Goal: Task Accomplishment & Management: Use online tool/utility

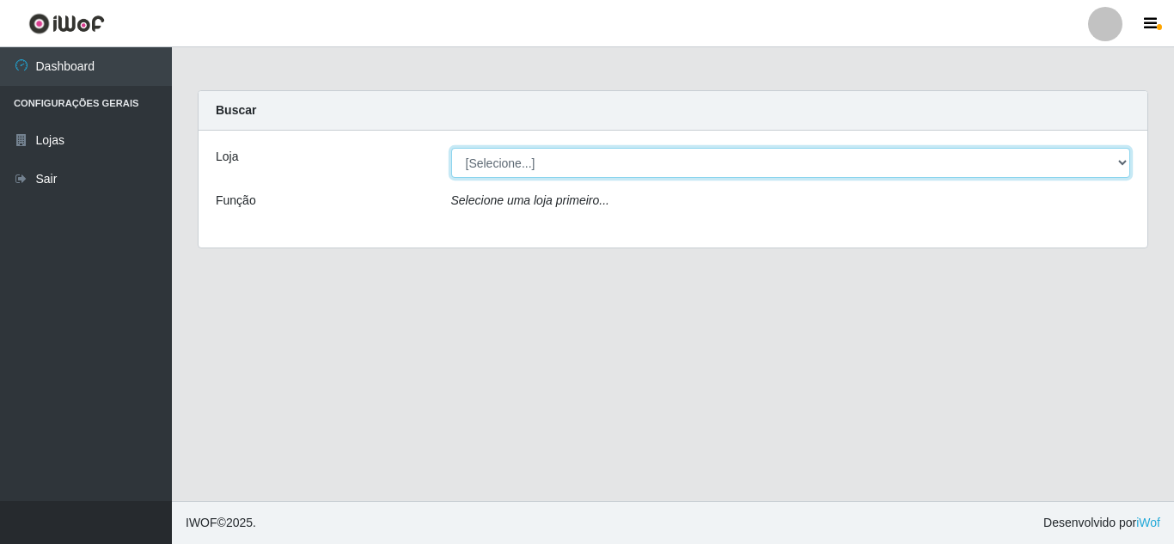
click at [536, 173] on select "[Selecione...] Rede Compras Supermercados - LOJA 5" at bounding box center [791, 163] width 680 height 30
select select "397"
click at [451, 148] on select "[Selecione...] Rede Compras Supermercados - LOJA 5" at bounding box center [791, 163] width 680 height 30
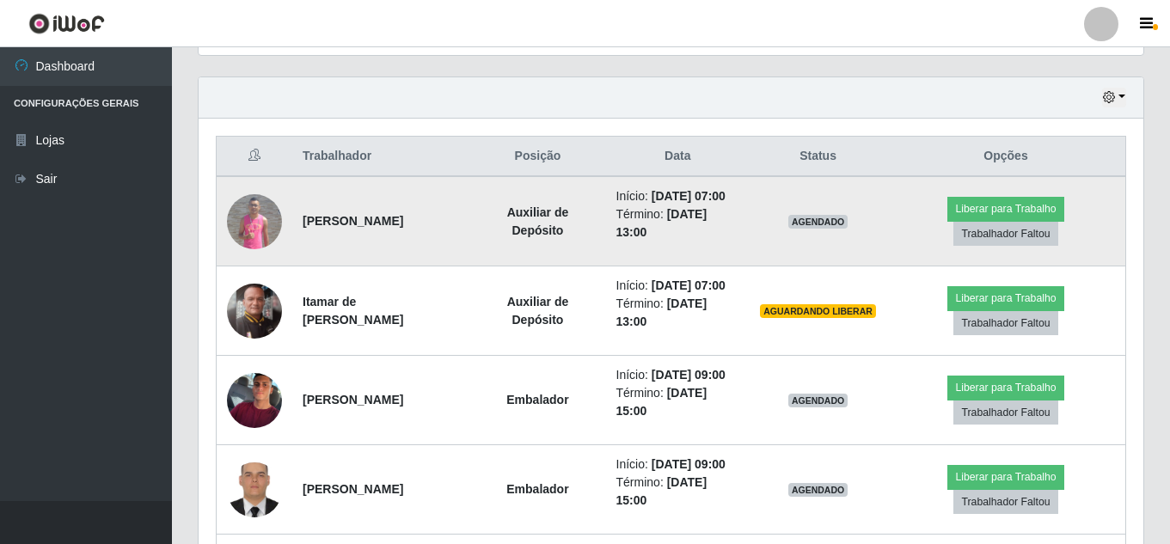
scroll to position [607, 0]
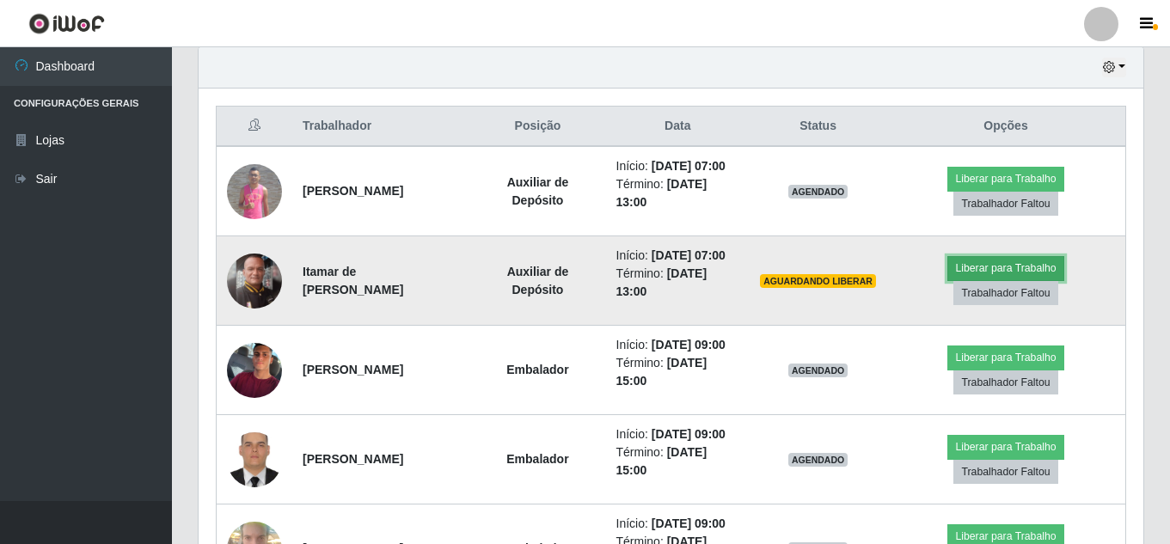
click at [1013, 256] on button "Liberar para Trabalho" at bounding box center [1005, 268] width 116 height 24
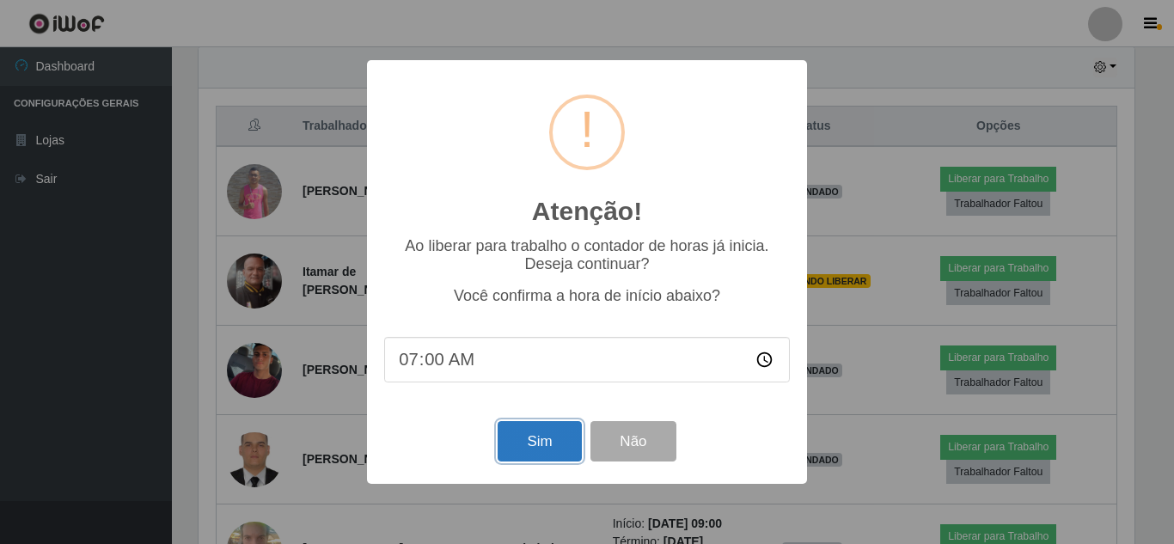
click at [524, 448] on button "Sim" at bounding box center [539, 441] width 83 height 40
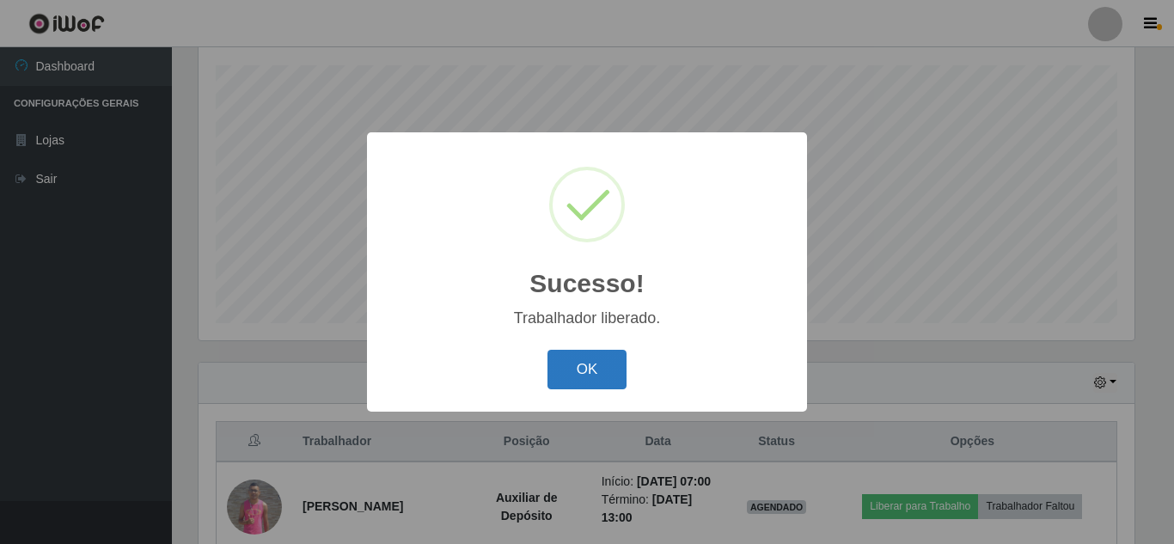
click at [558, 378] on button "OK" at bounding box center [587, 370] width 80 height 40
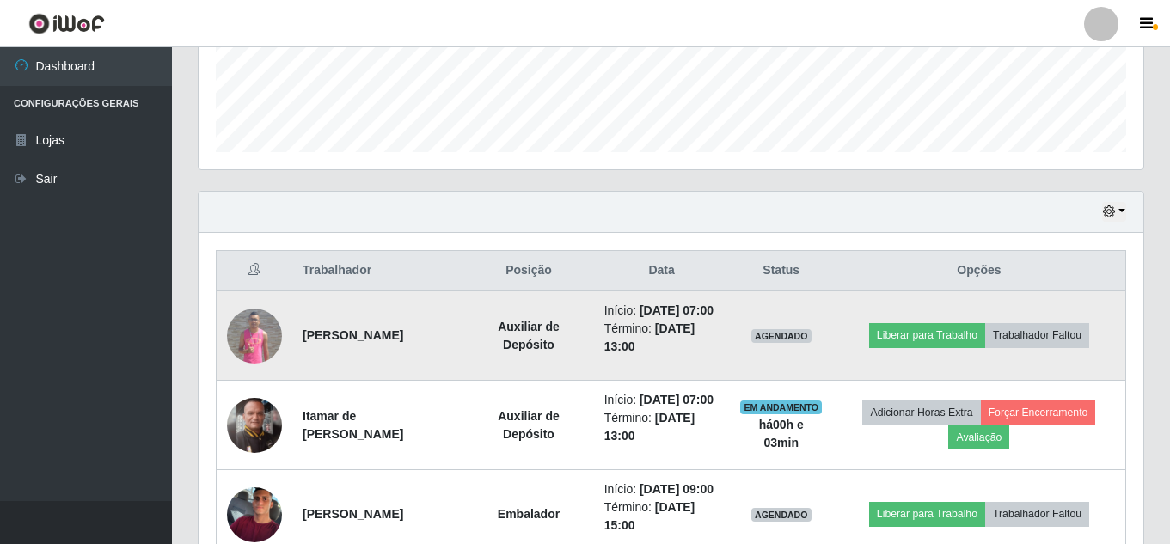
scroll to position [463, 0]
click at [917, 342] on button "Liberar para Trabalho" at bounding box center [927, 334] width 116 height 24
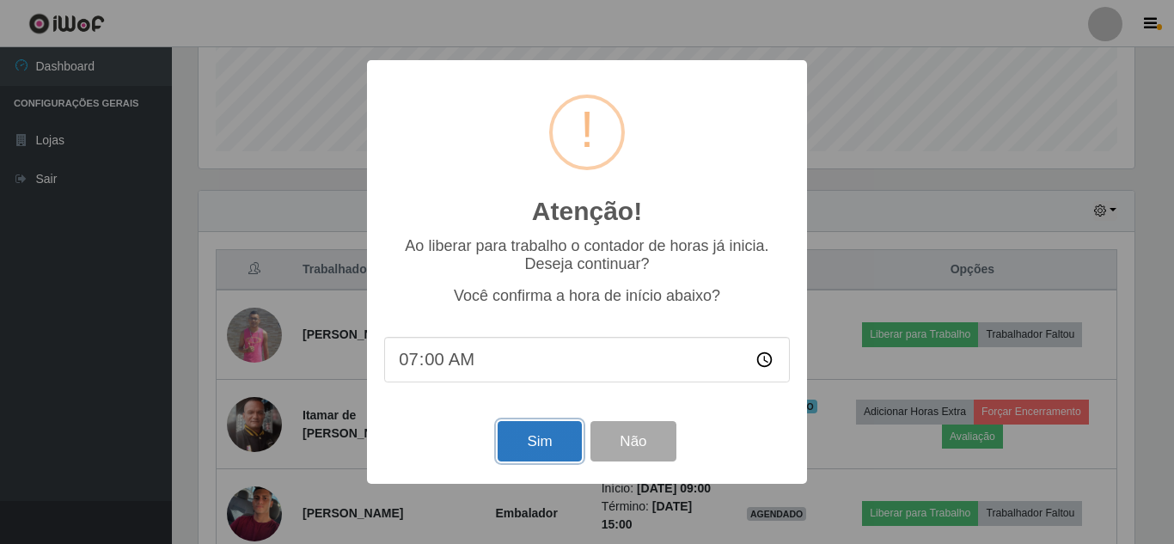
click at [523, 444] on button "Sim" at bounding box center [539, 441] width 83 height 40
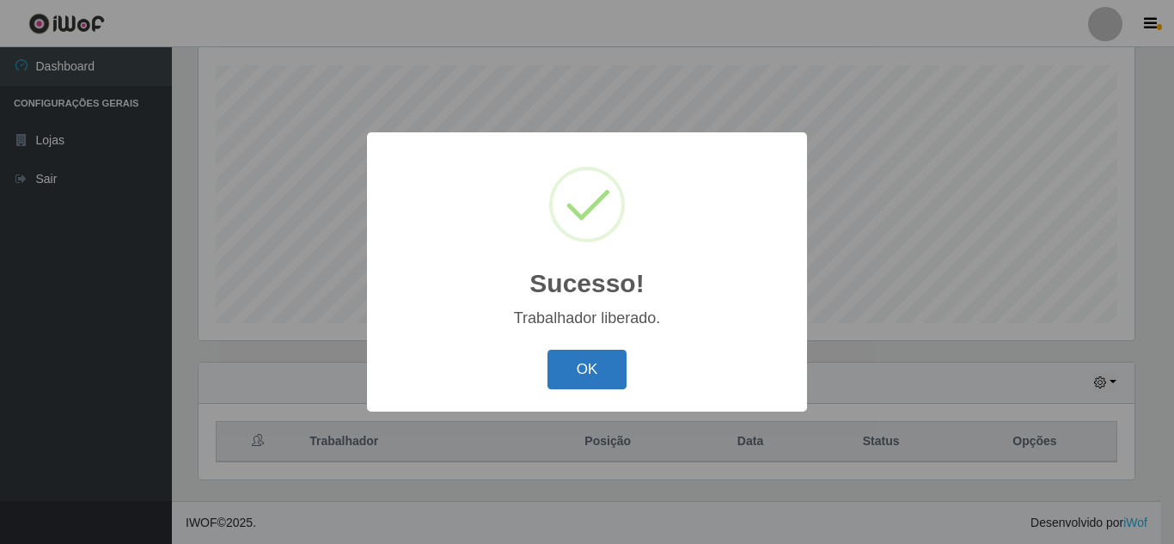
click at [619, 375] on button "OK" at bounding box center [587, 370] width 80 height 40
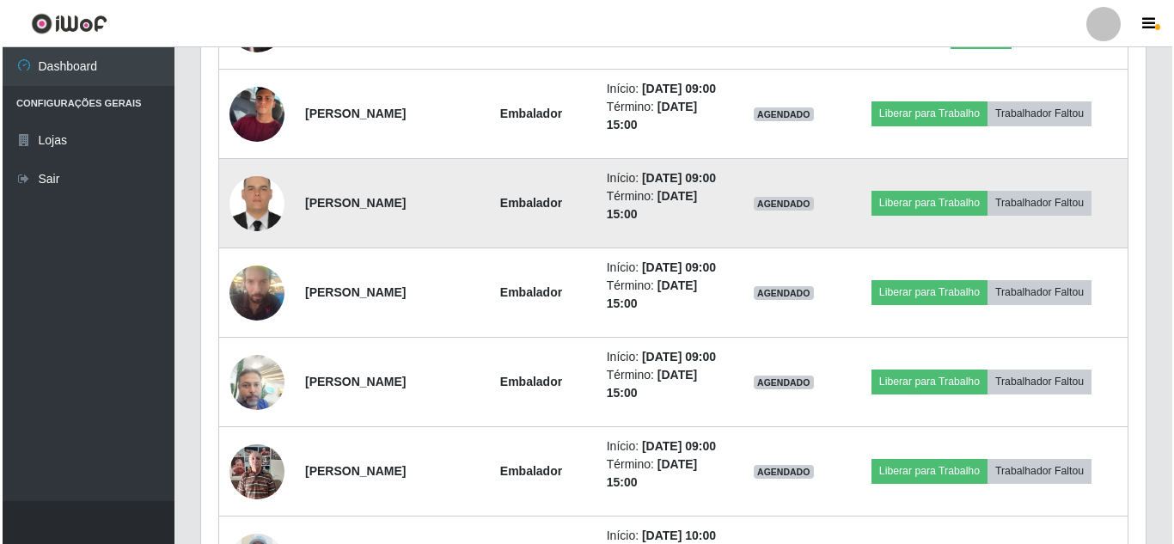
scroll to position [893, 0]
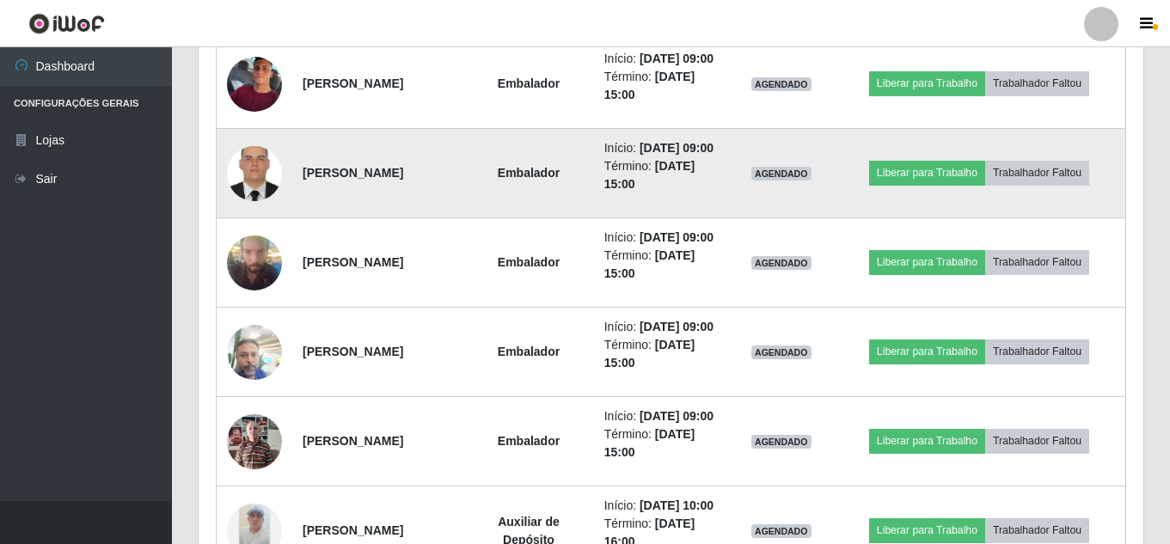
click at [269, 210] on img at bounding box center [254, 173] width 55 height 73
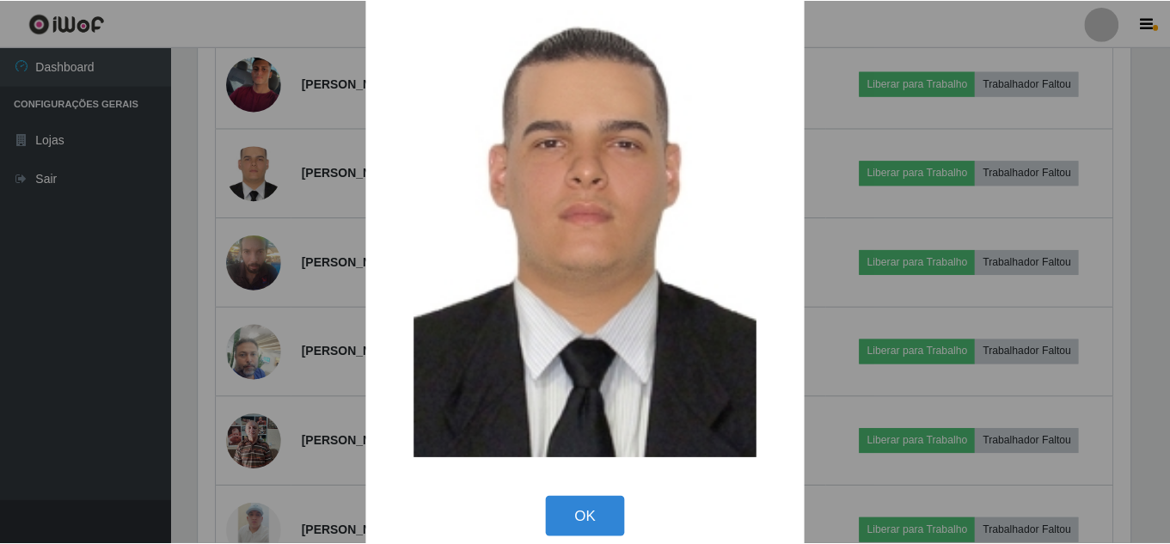
scroll to position [62, 0]
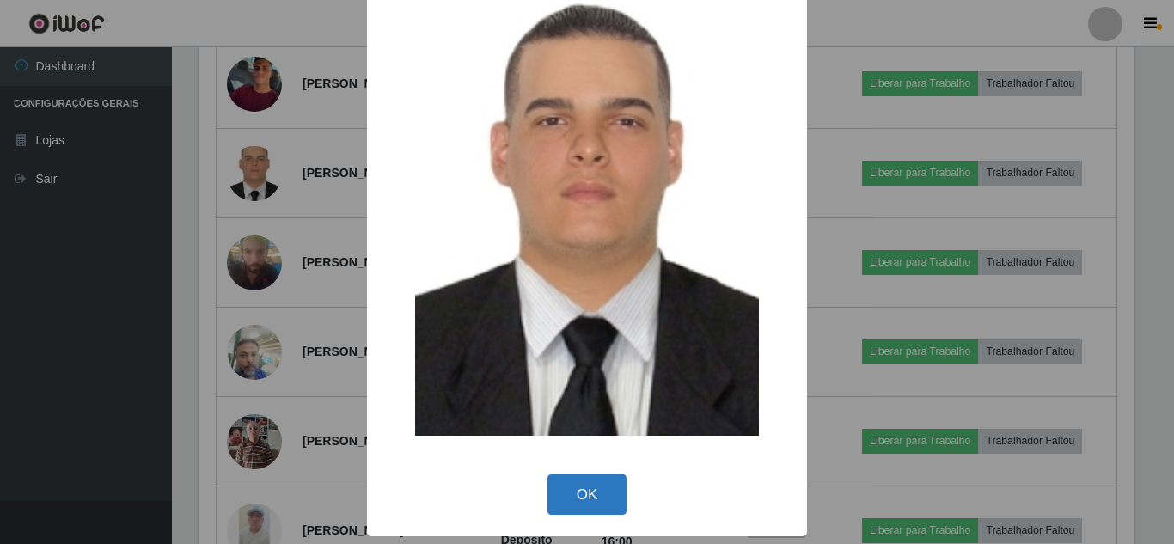
click at [590, 494] on button "OK" at bounding box center [587, 494] width 80 height 40
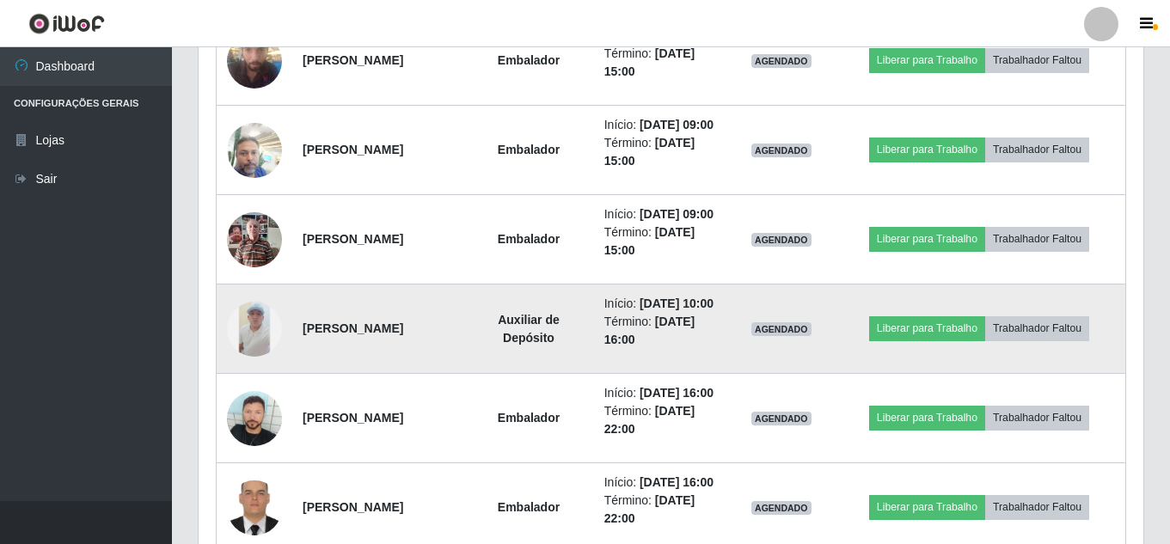
scroll to position [1065, 0]
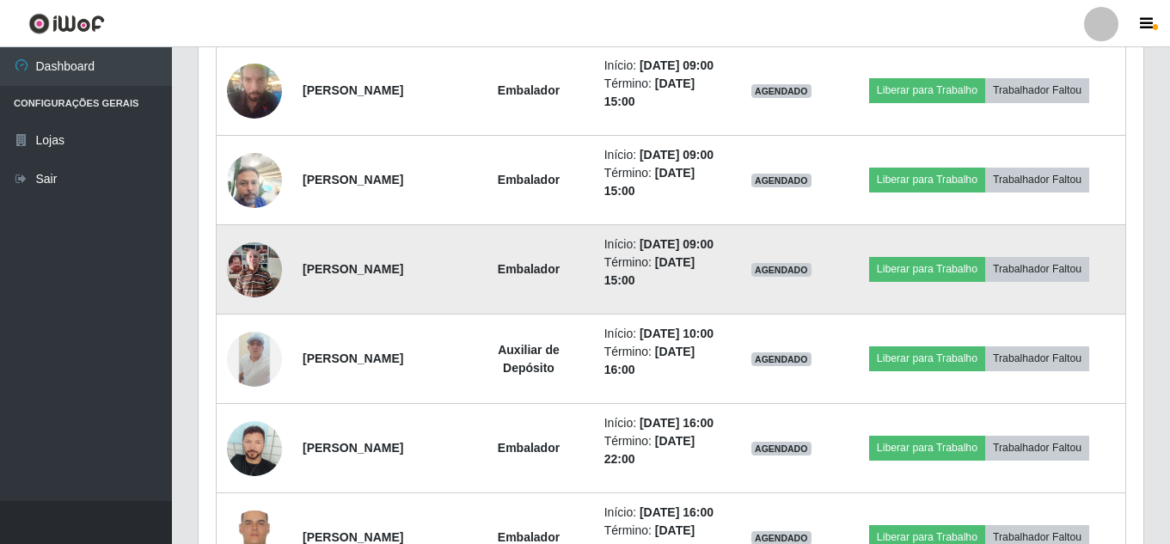
click at [415, 315] on td "[PERSON_NAME]" at bounding box center [377, 269] width 171 height 89
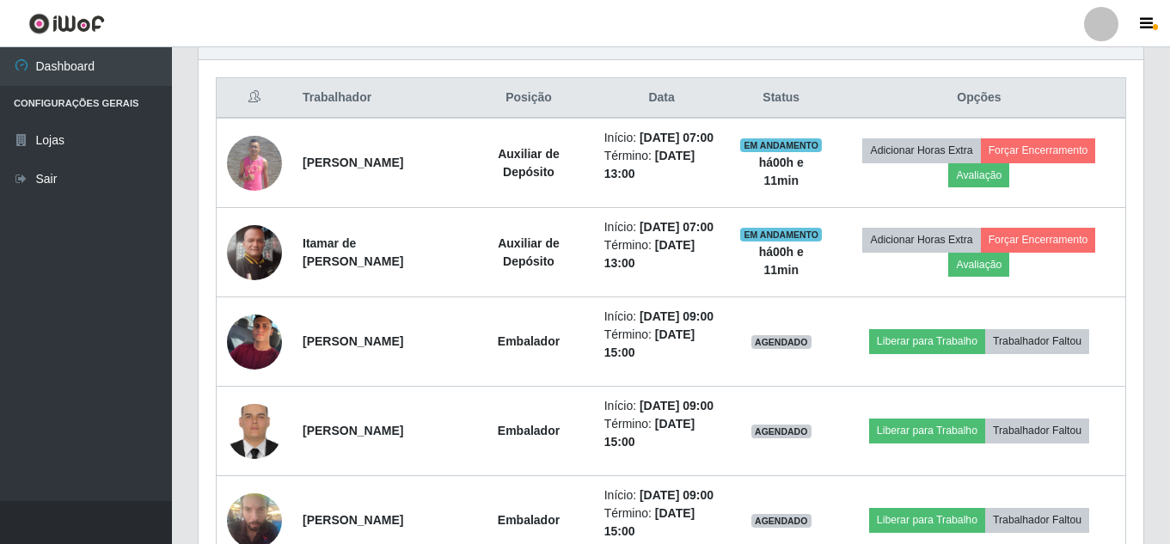
scroll to position [721, 0]
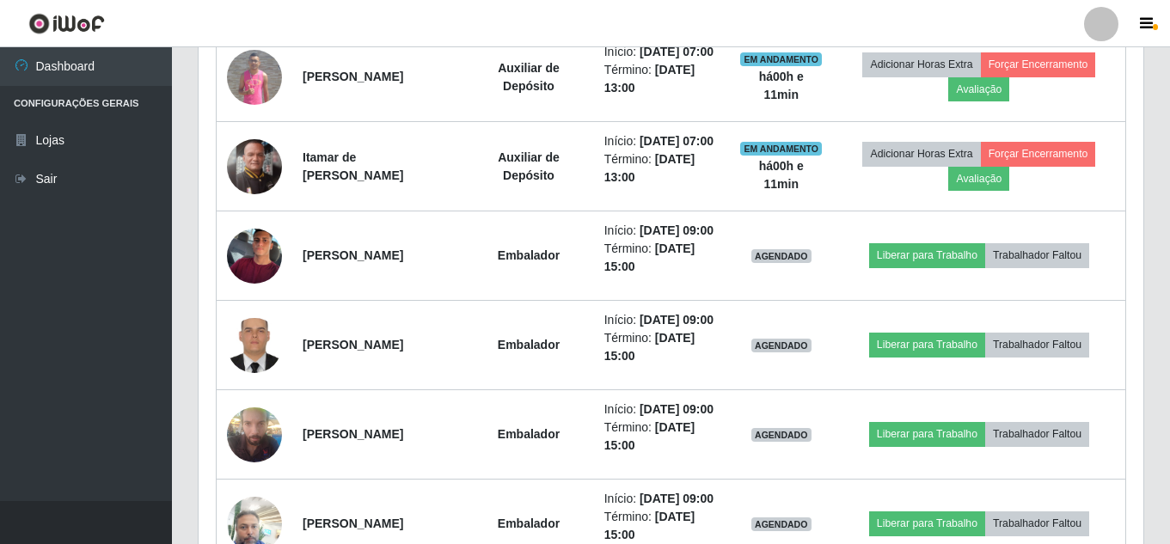
click at [1000, 4] on header "Perfil Alterar Senha Sair" at bounding box center [585, 23] width 1170 height 47
